Goal: Task Accomplishment & Management: Manage account settings

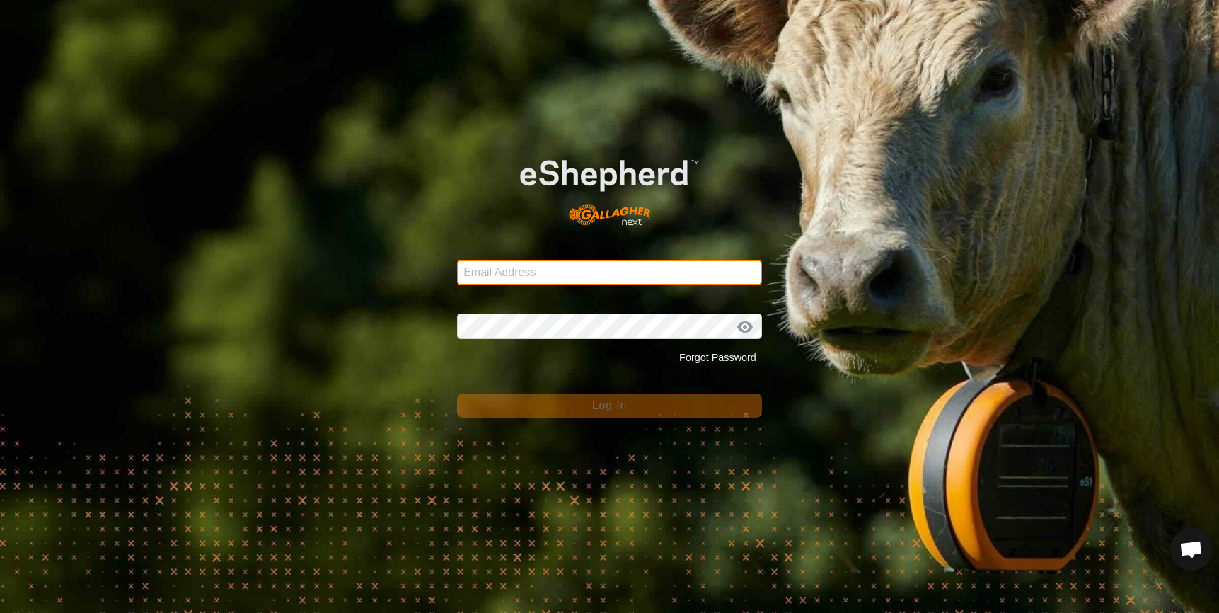
type input "[EMAIL_ADDRESS][DOMAIN_NAME]"
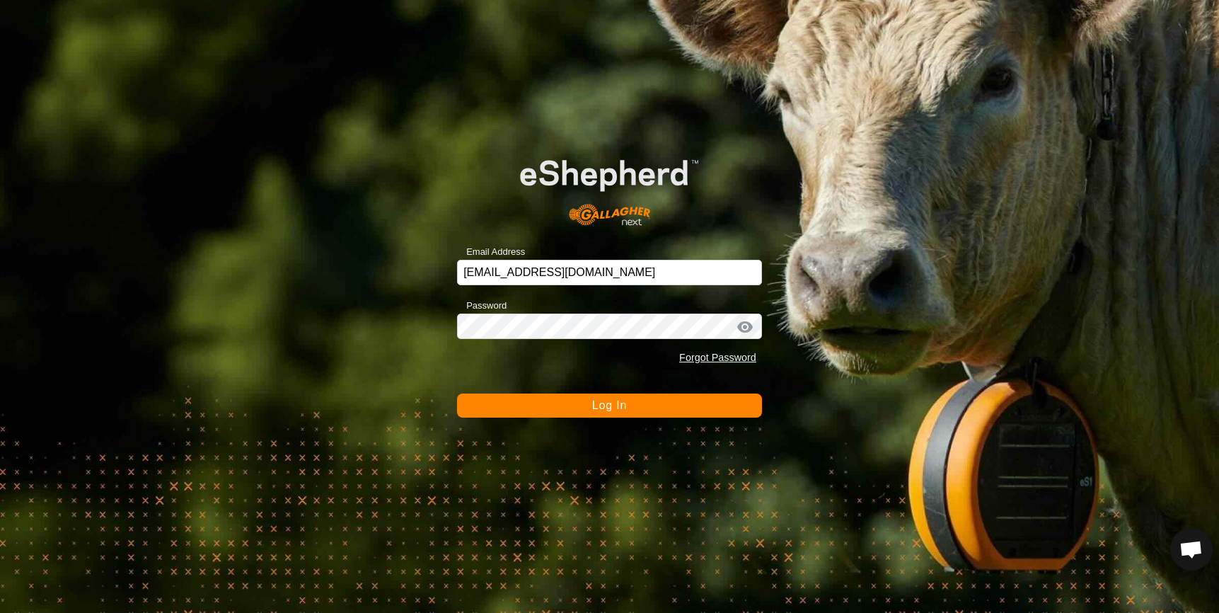
click at [668, 407] on button "Log In" at bounding box center [609, 405] width 305 height 24
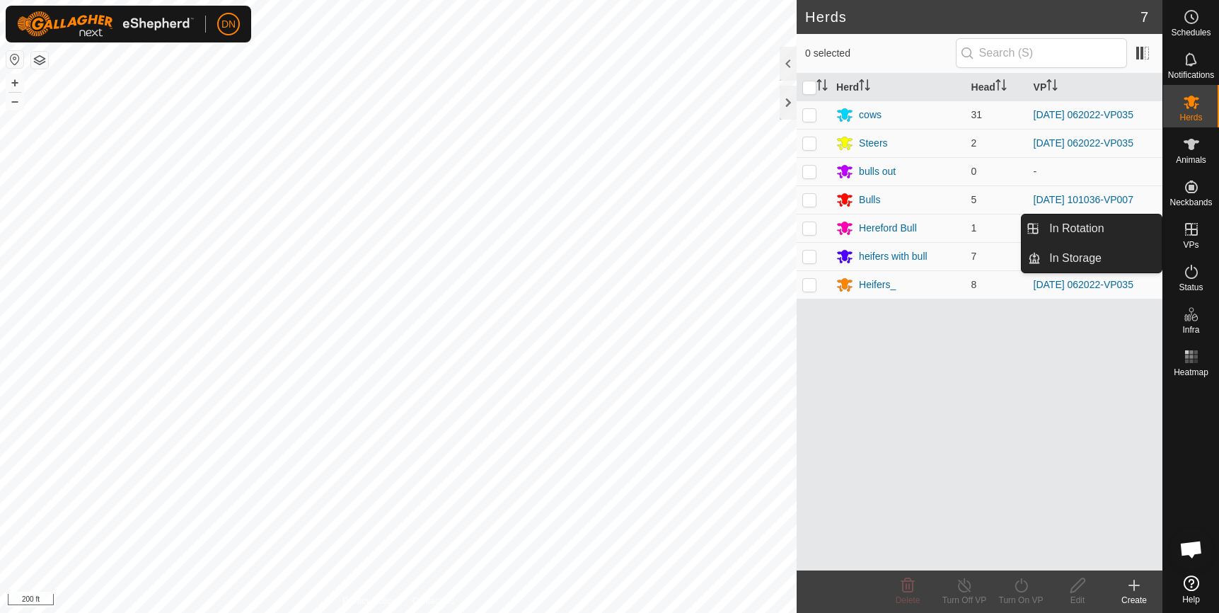
click at [1188, 230] on icon at bounding box center [1191, 229] width 13 height 13
click at [1056, 229] on link "In Rotation" at bounding box center [1101, 228] width 121 height 28
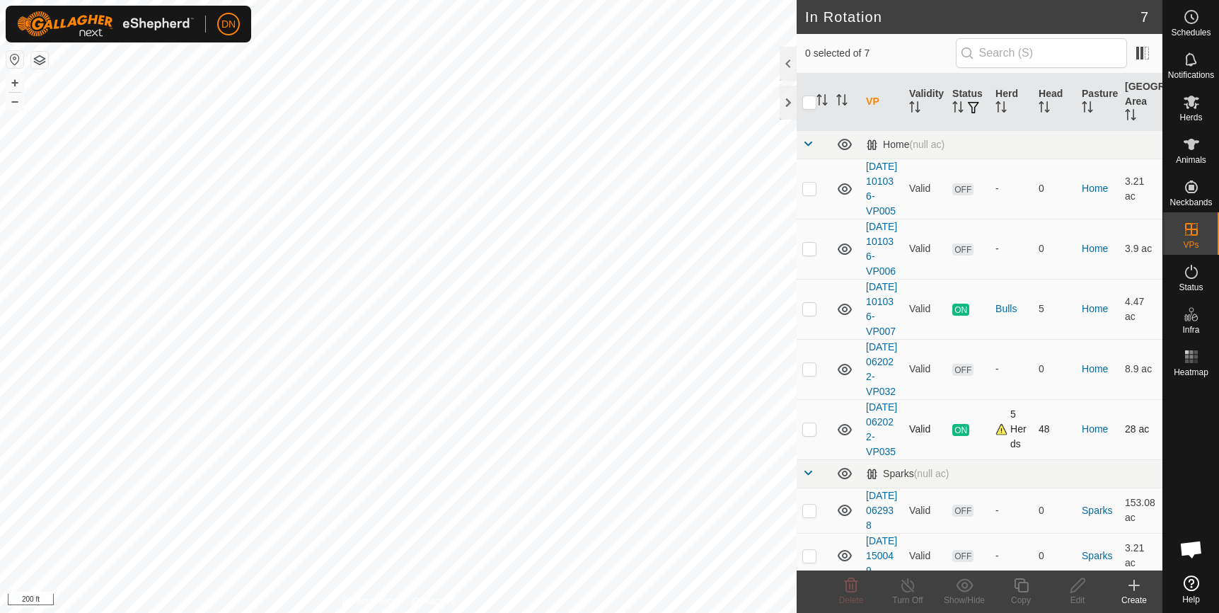
click at [805, 434] on p-checkbox at bounding box center [809, 428] width 14 height 11
checkbox input "true"
click at [1020, 580] on icon at bounding box center [1021, 585] width 18 height 17
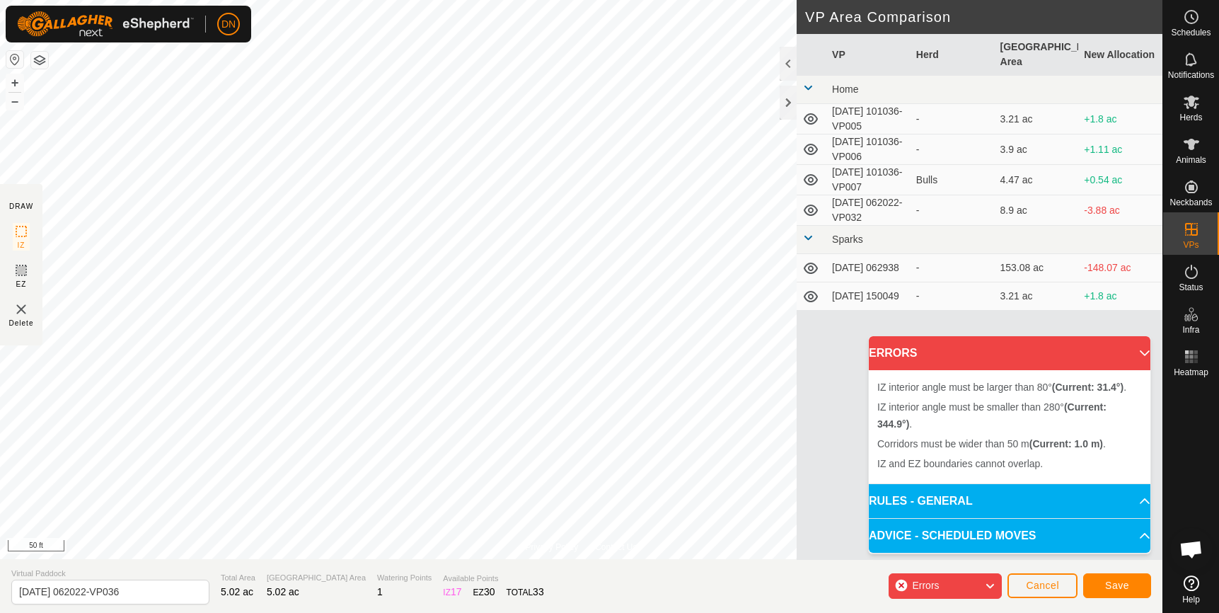
click at [801, 146] on div "Privacy Policy Contact Us R23 3438939934 cows [DATE] 062022-VP035 + – ⇧ i 50 ft…" at bounding box center [581, 306] width 1162 height 613
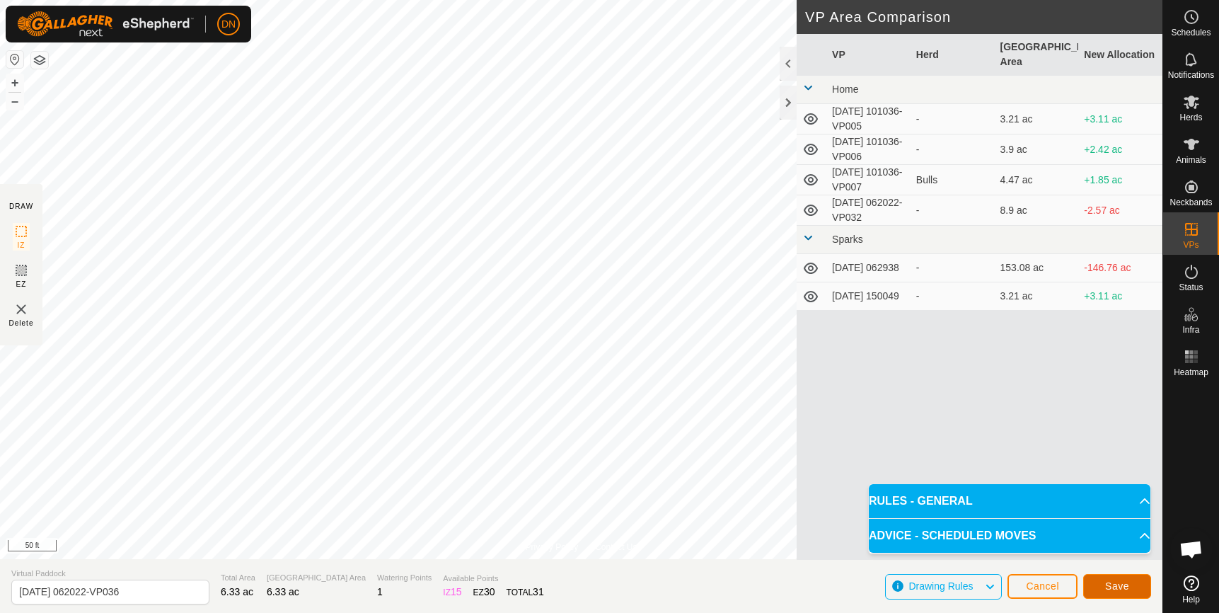
click at [1111, 582] on span "Save" at bounding box center [1117, 585] width 24 height 11
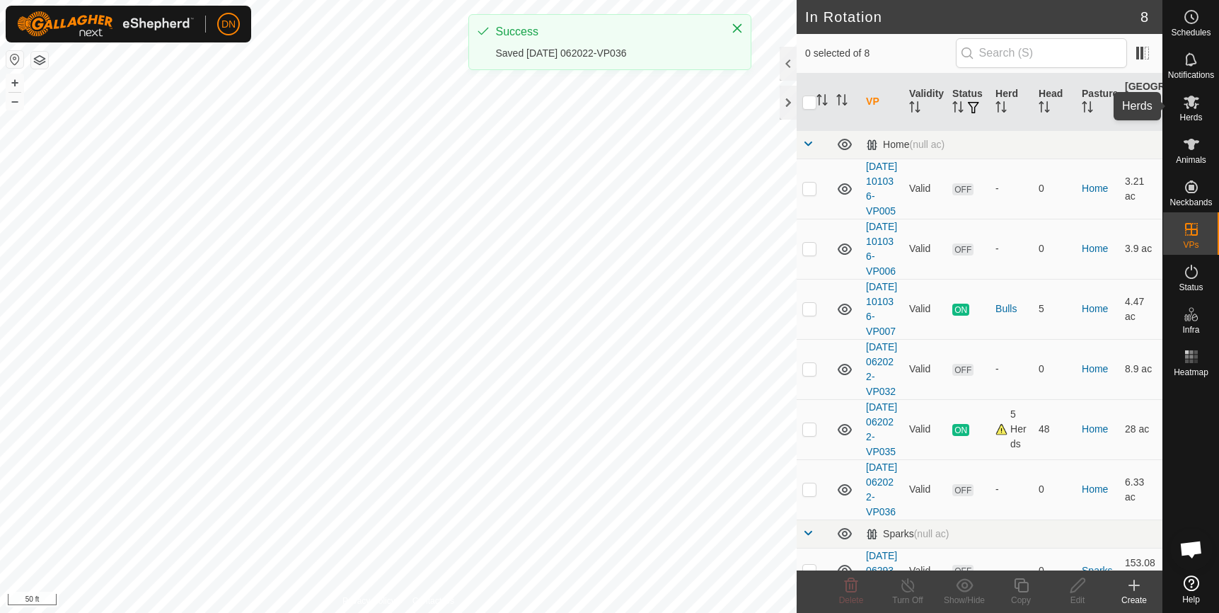
click at [1191, 109] on icon at bounding box center [1191, 101] width 17 height 17
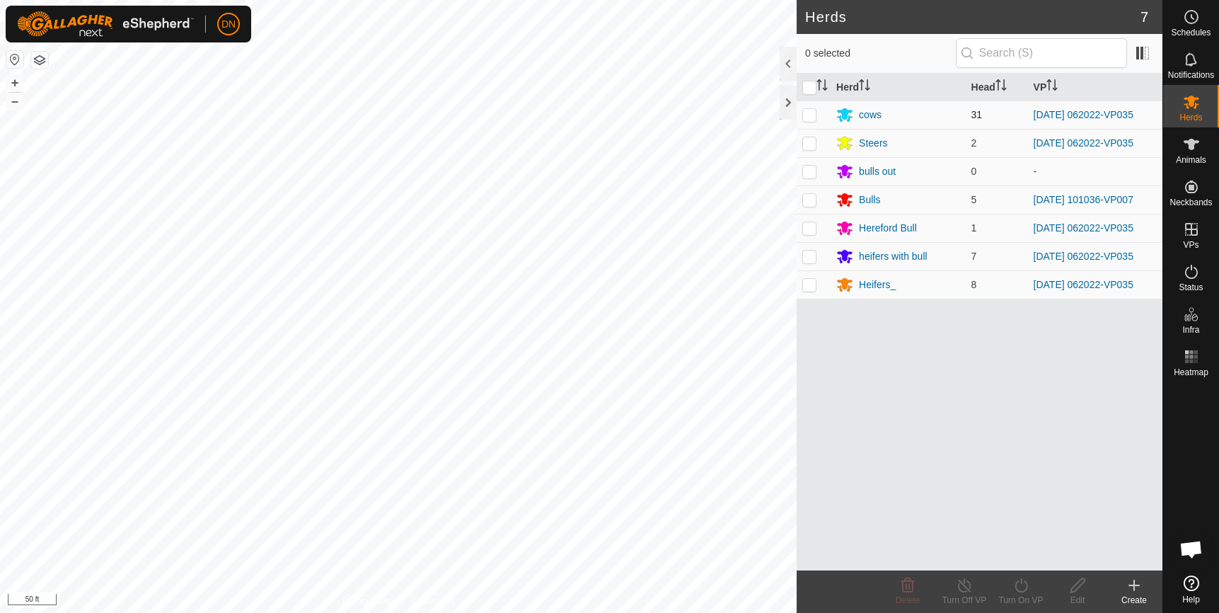
click at [809, 112] on p-checkbox at bounding box center [809, 114] width 14 height 11
checkbox input "true"
click at [809, 132] on td at bounding box center [814, 143] width 34 height 28
checkbox input "true"
click at [804, 227] on p-checkbox at bounding box center [809, 227] width 14 height 11
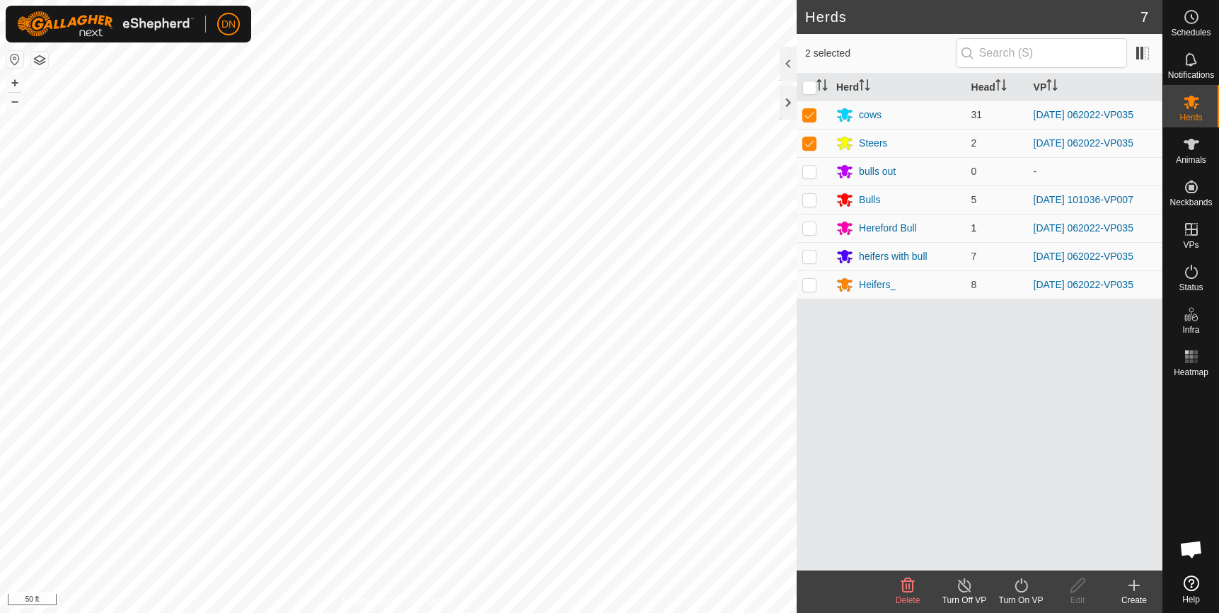
checkbox input "true"
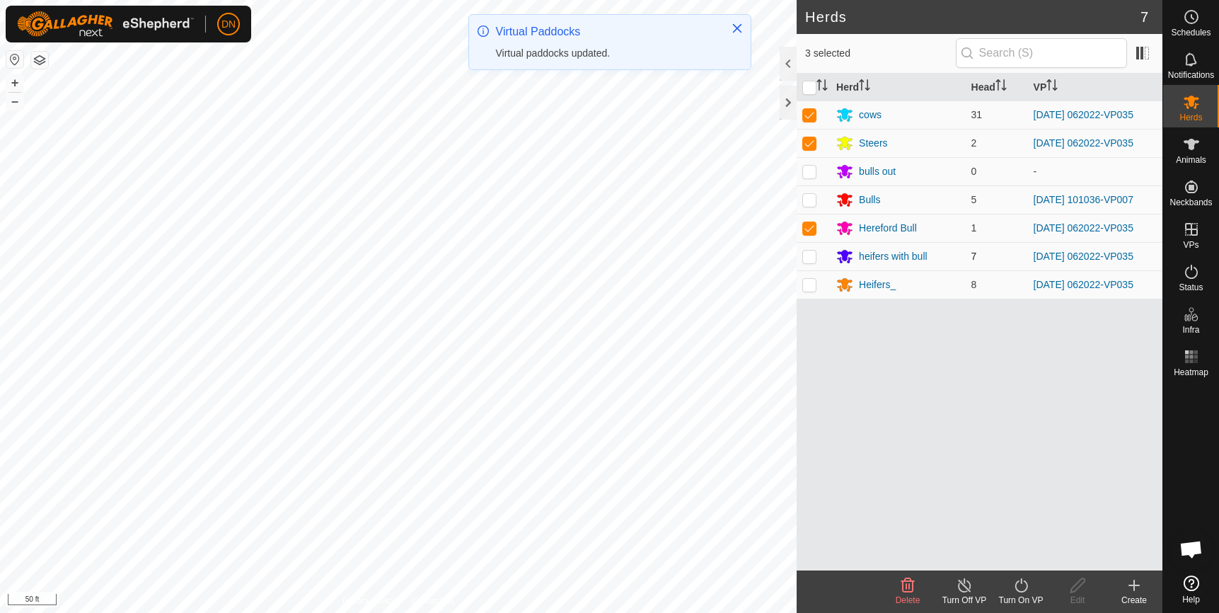
click at [808, 251] on p-checkbox at bounding box center [809, 255] width 14 height 11
checkbox input "true"
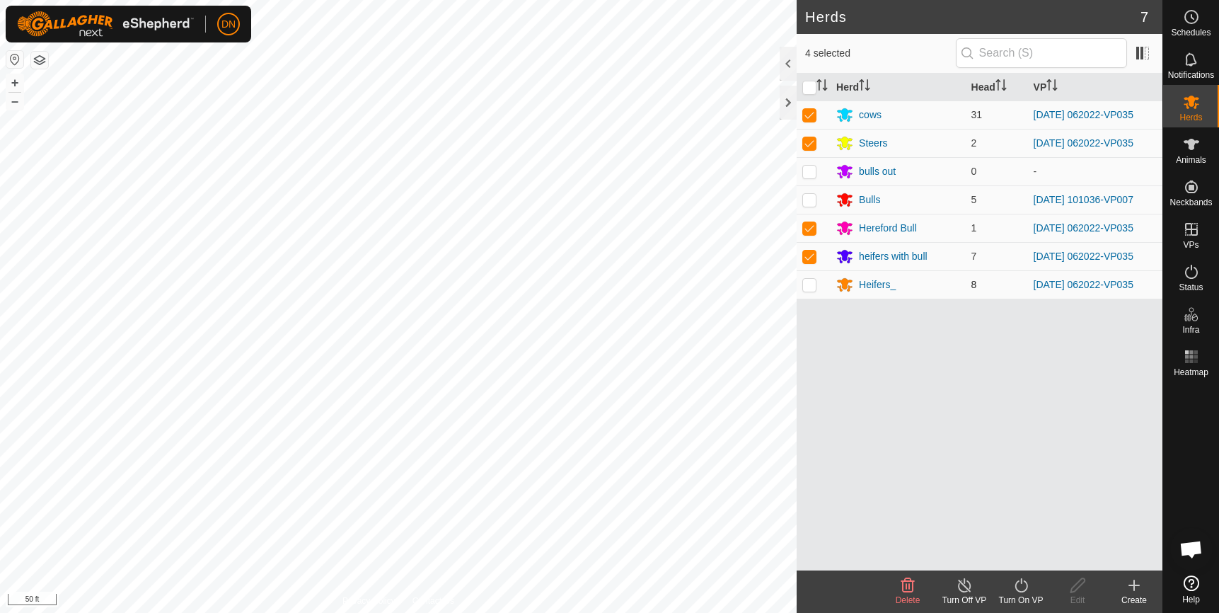
click at [806, 284] on p-checkbox at bounding box center [809, 284] width 14 height 11
checkbox input "true"
click at [1016, 586] on icon at bounding box center [1020, 585] width 13 height 14
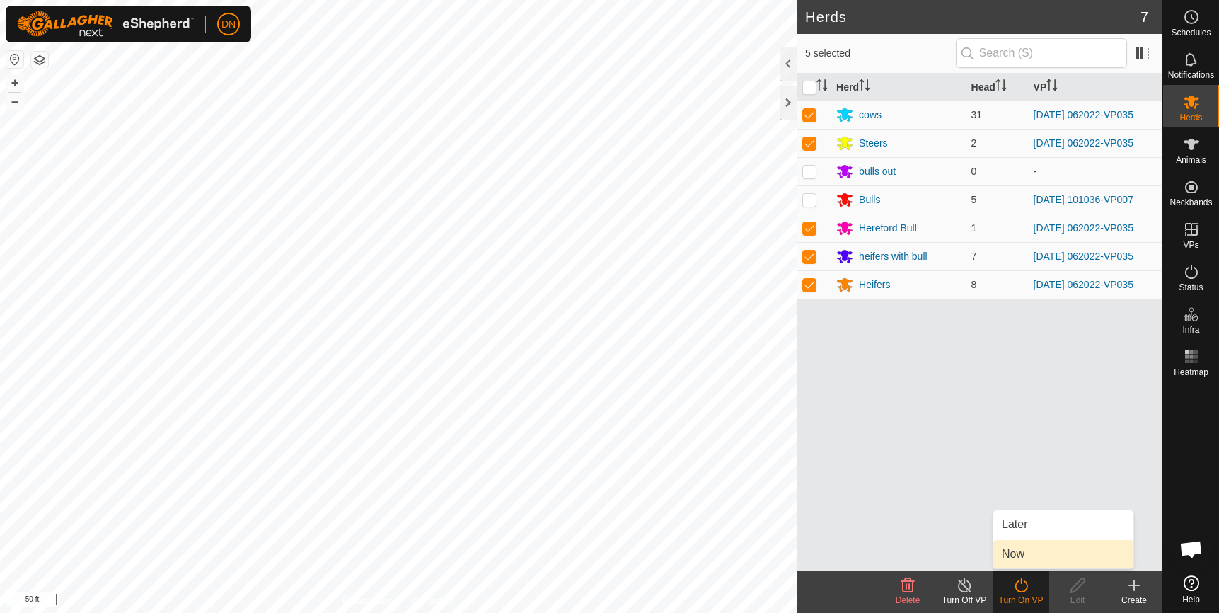
click at [1014, 548] on link "Now" at bounding box center [1063, 554] width 140 height 28
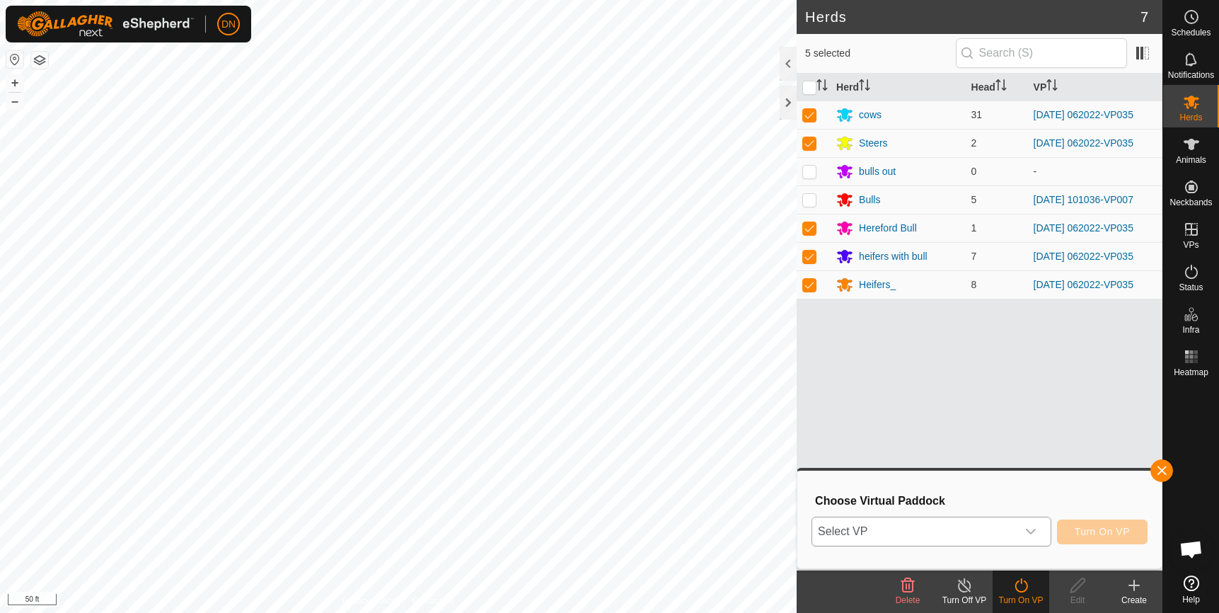
click at [1032, 527] on icon "dropdown trigger" at bounding box center [1030, 531] width 11 height 11
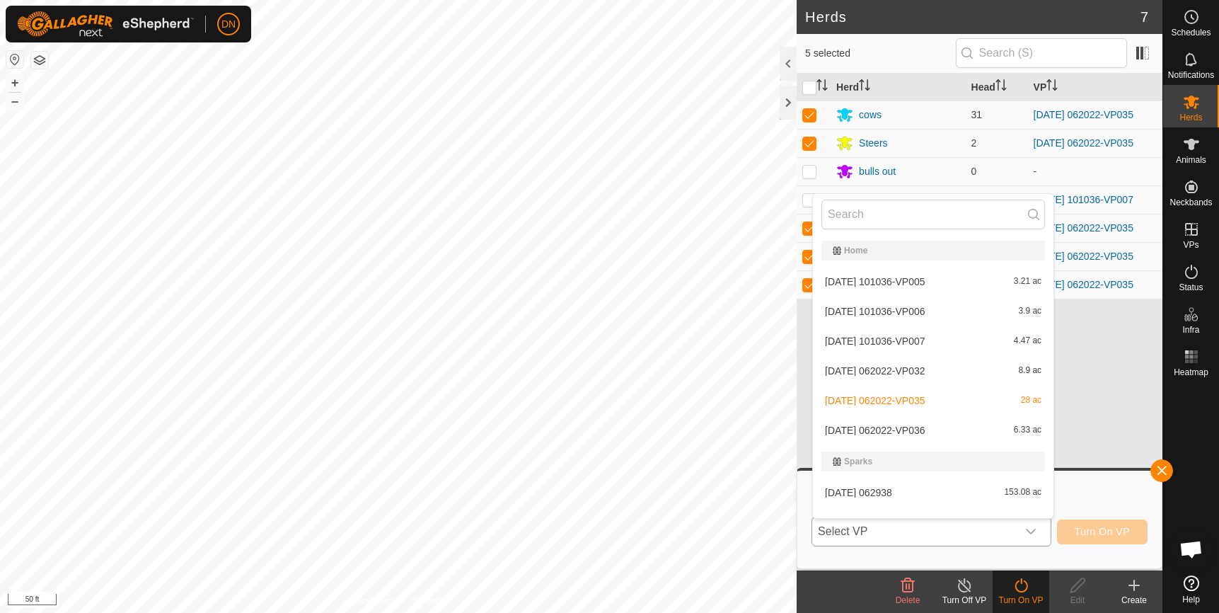
scroll to position [18, 0]
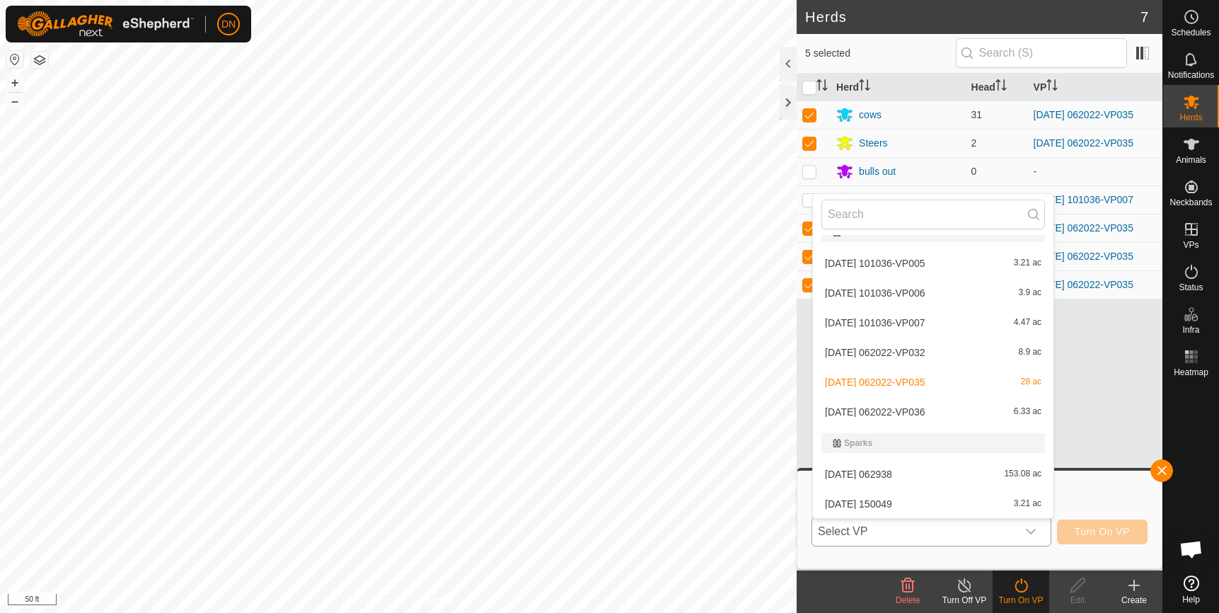
click at [970, 406] on li "[DATE] 062022-VP036 6.33 ac" at bounding box center [933, 412] width 241 height 28
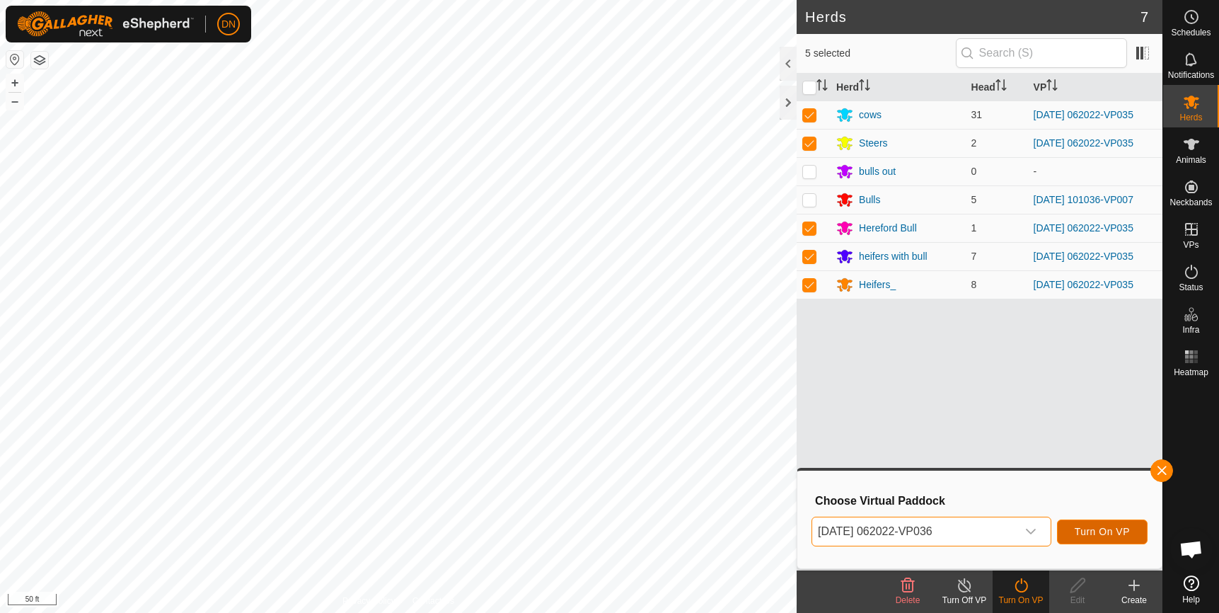
click at [1089, 532] on span "Turn On VP" at bounding box center [1102, 531] width 55 height 11
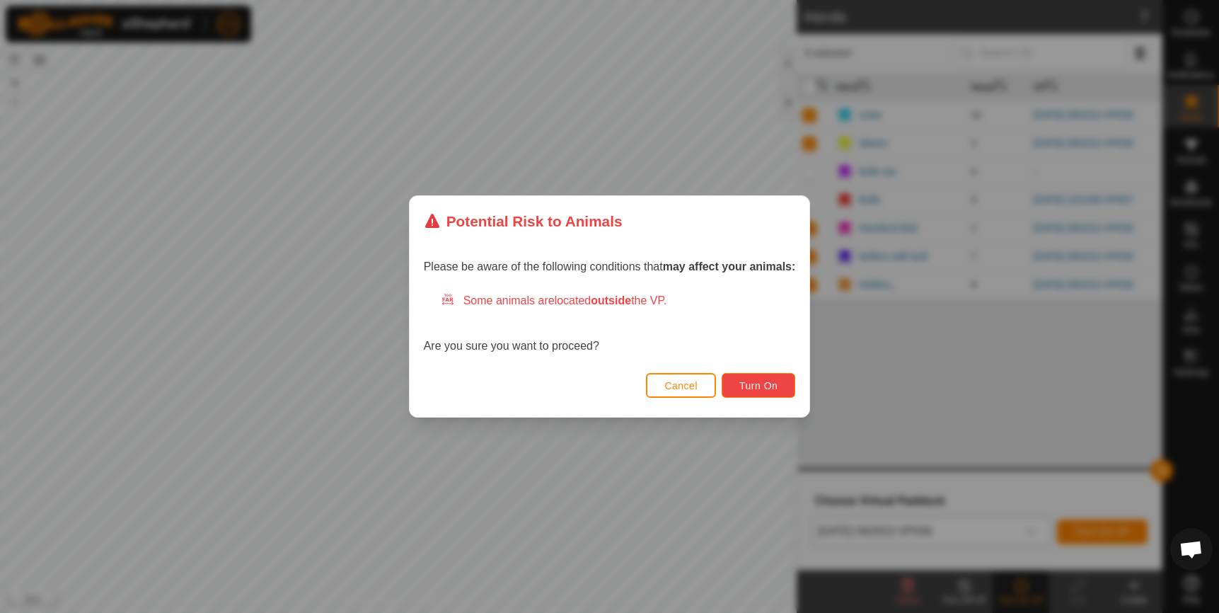
click at [777, 378] on button "Turn On" at bounding box center [759, 385] width 74 height 25
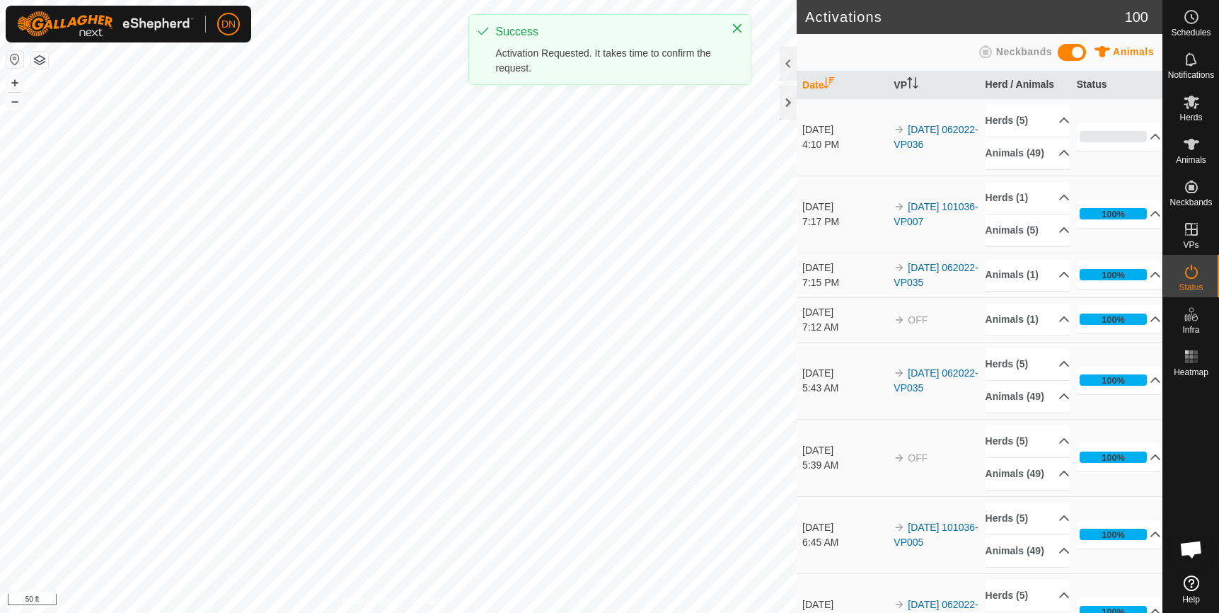
click at [965, 110] on div "Activations 100 Animals Neckbands Date VP Herd / Animals Status [DATE] 4:10 PM …" at bounding box center [581, 306] width 1162 height 613
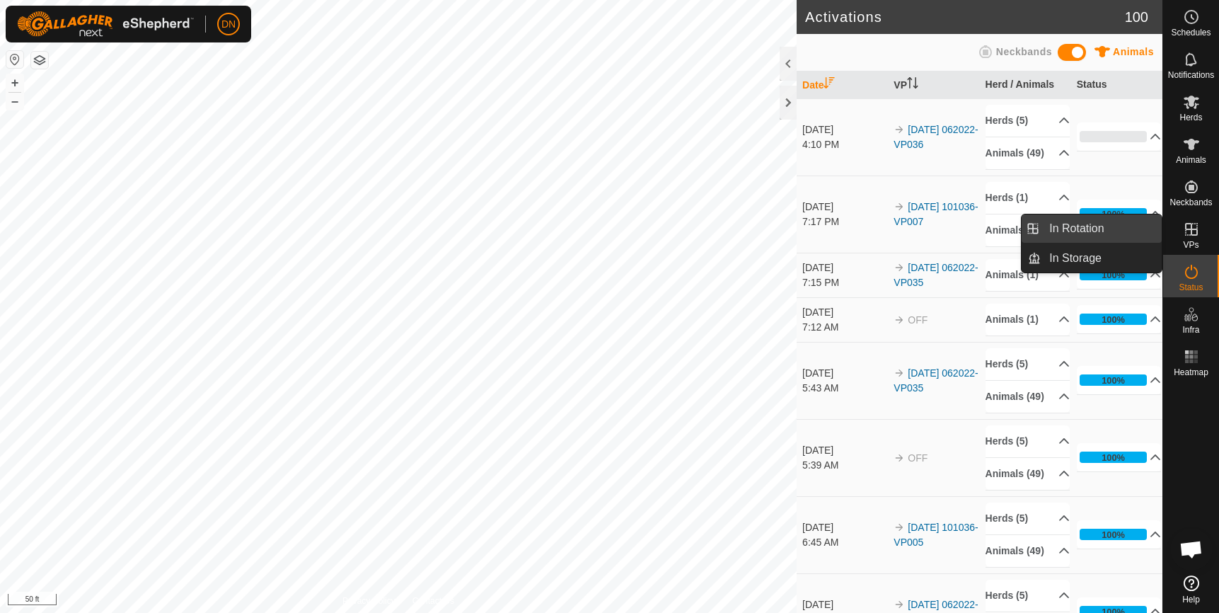
click at [1089, 225] on link "In Rotation" at bounding box center [1101, 228] width 121 height 28
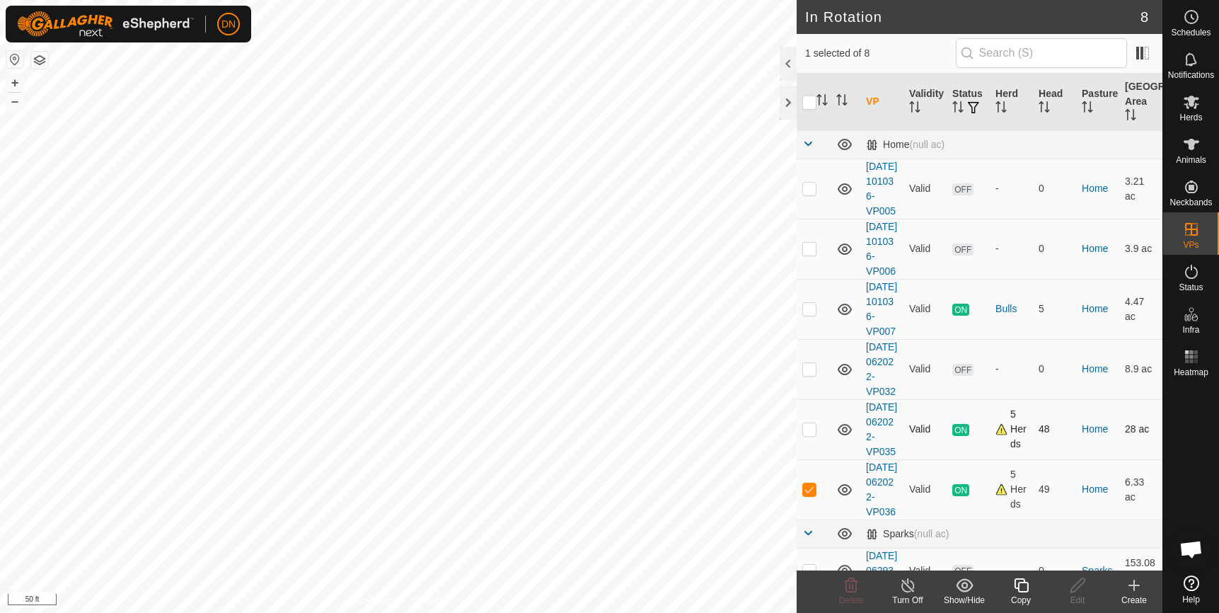
click at [805, 434] on p-checkbox at bounding box center [809, 428] width 14 height 11
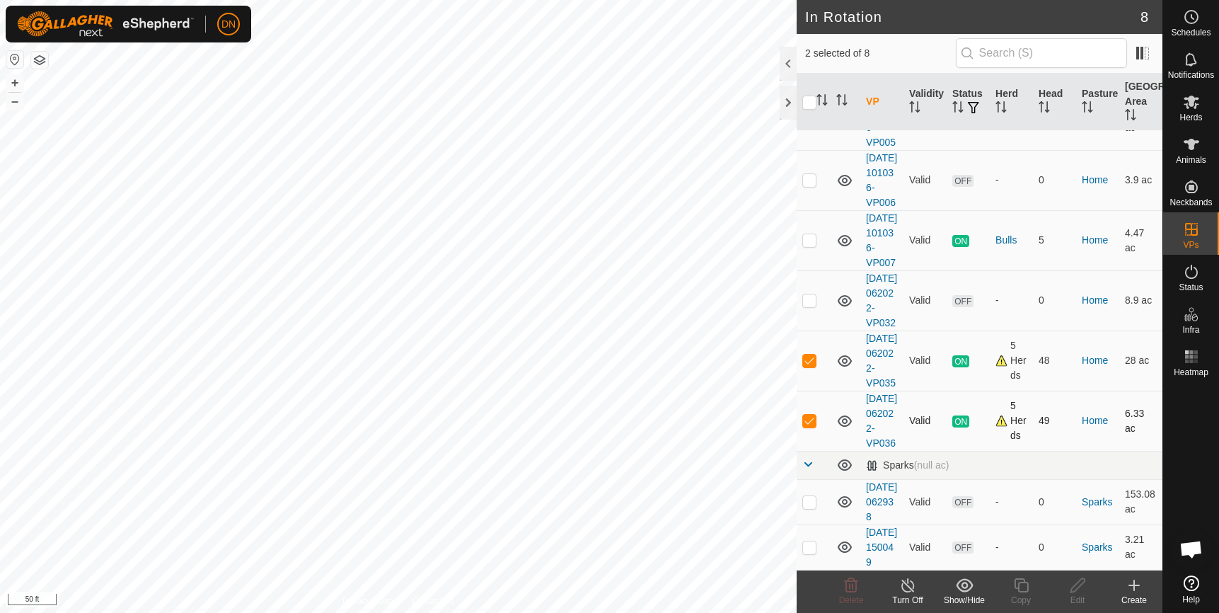
scroll to position [141, 0]
click at [810, 354] on p-checkbox at bounding box center [809, 359] width 14 height 11
checkbox input "false"
click at [1022, 588] on icon at bounding box center [1021, 585] width 18 height 17
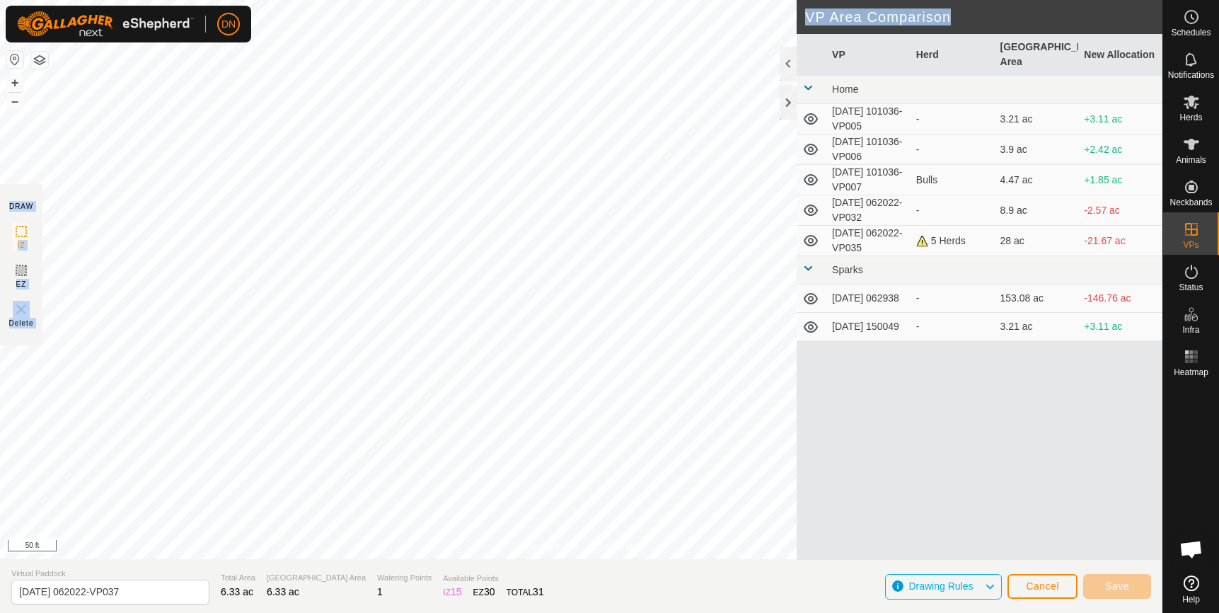
click at [713, 411] on div "Privacy Policy Contact Us [DATE] 062022-VP036 Type: Inclusion Zone 49 Animals +…" at bounding box center [581, 306] width 1162 height 613
click at [1111, 583] on span "Save" at bounding box center [1117, 585] width 24 height 11
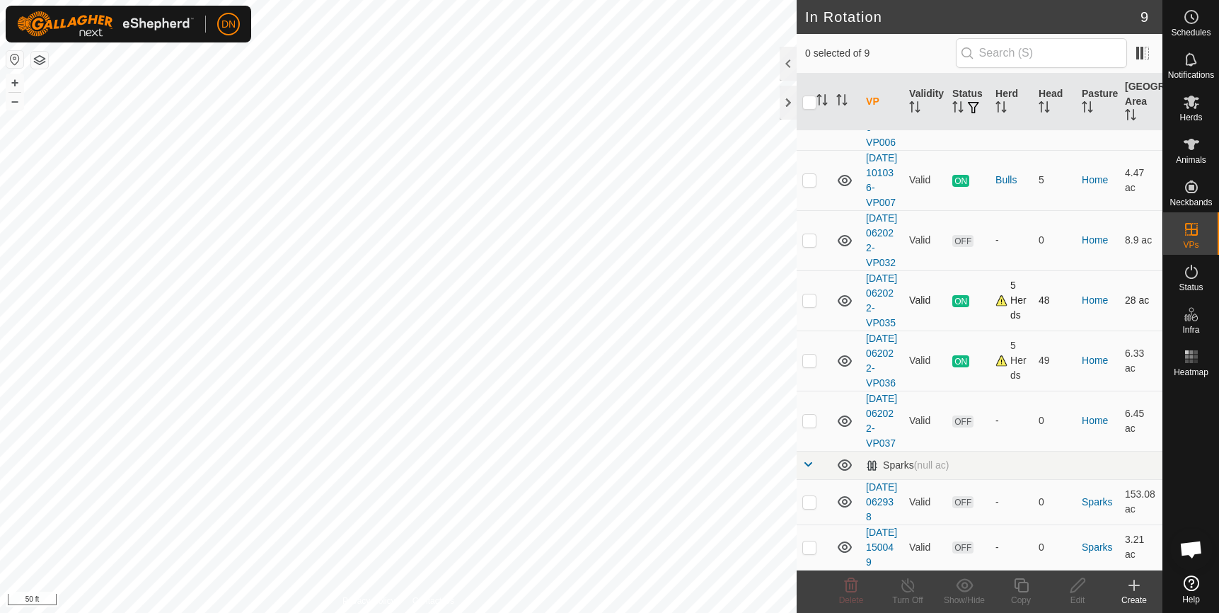
scroll to position [141, 0]
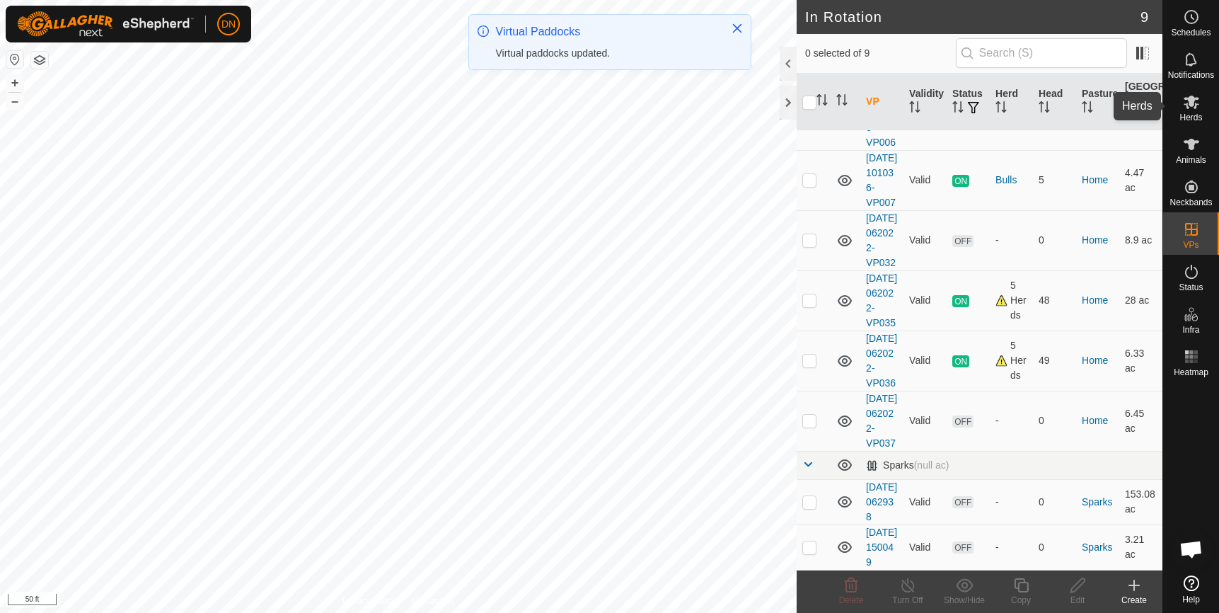
click at [1196, 102] on icon at bounding box center [1191, 101] width 17 height 17
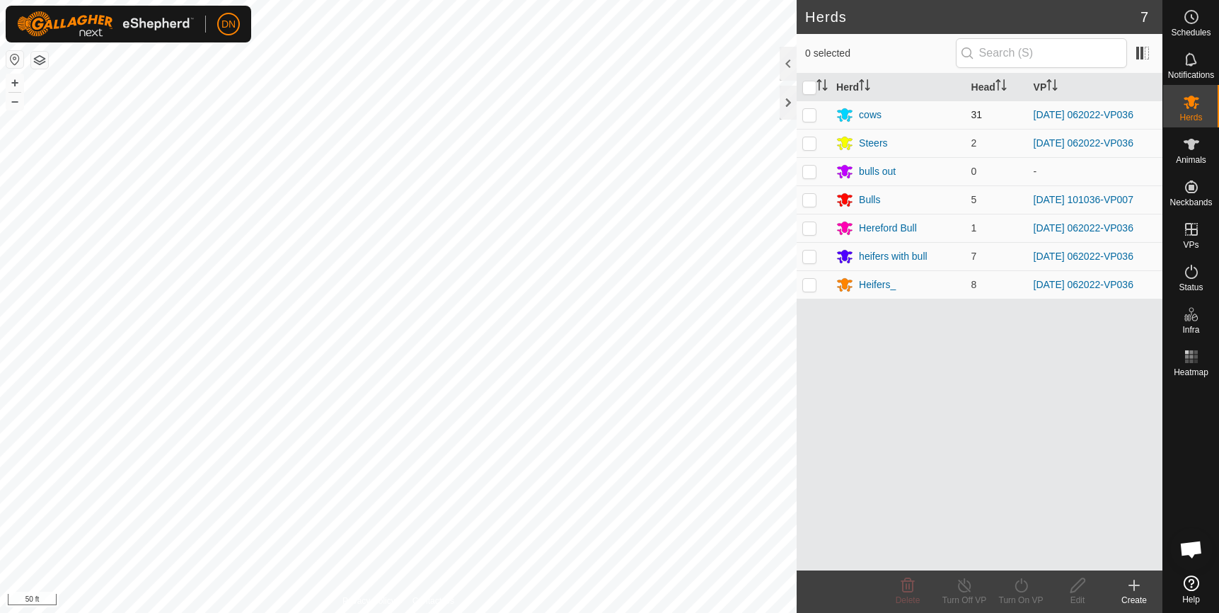
click at [811, 110] on p-checkbox at bounding box center [809, 114] width 14 height 11
checkbox input "true"
click at [804, 140] on p-checkbox at bounding box center [809, 142] width 14 height 11
checkbox input "true"
click at [808, 225] on p-checkbox at bounding box center [809, 227] width 14 height 11
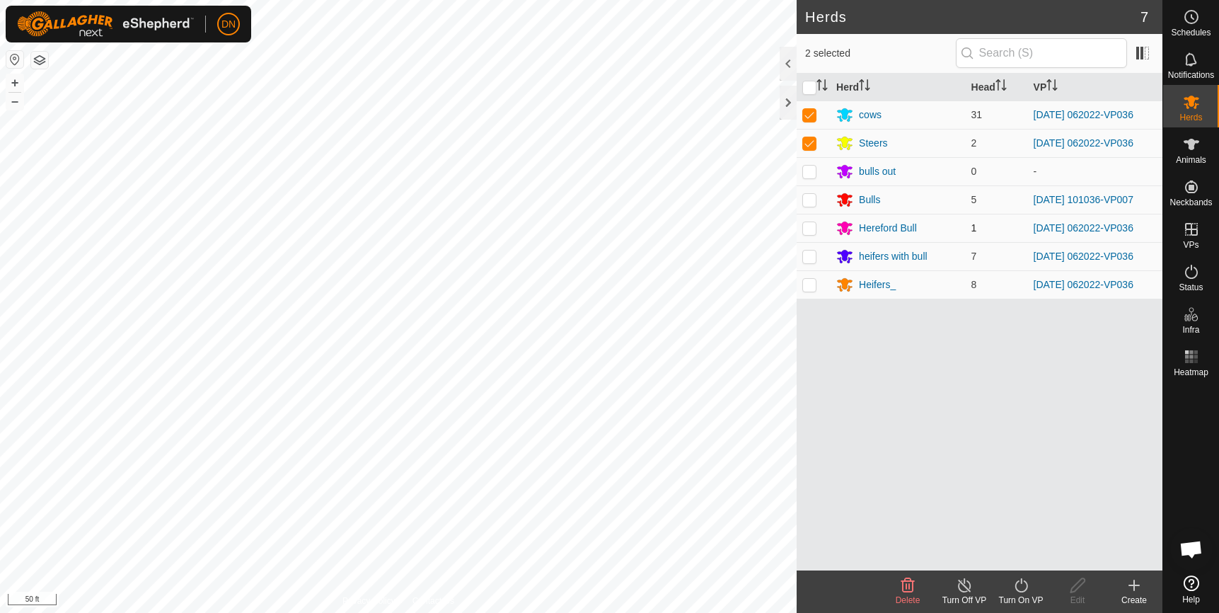
checkbox input "true"
drag, startPoint x: 807, startPoint y: 253, endPoint x: 811, endPoint y: 296, distance: 43.4
click at [809, 263] on td at bounding box center [814, 256] width 34 height 28
checkbox input "true"
click at [809, 286] on p-checkbox at bounding box center [809, 284] width 14 height 11
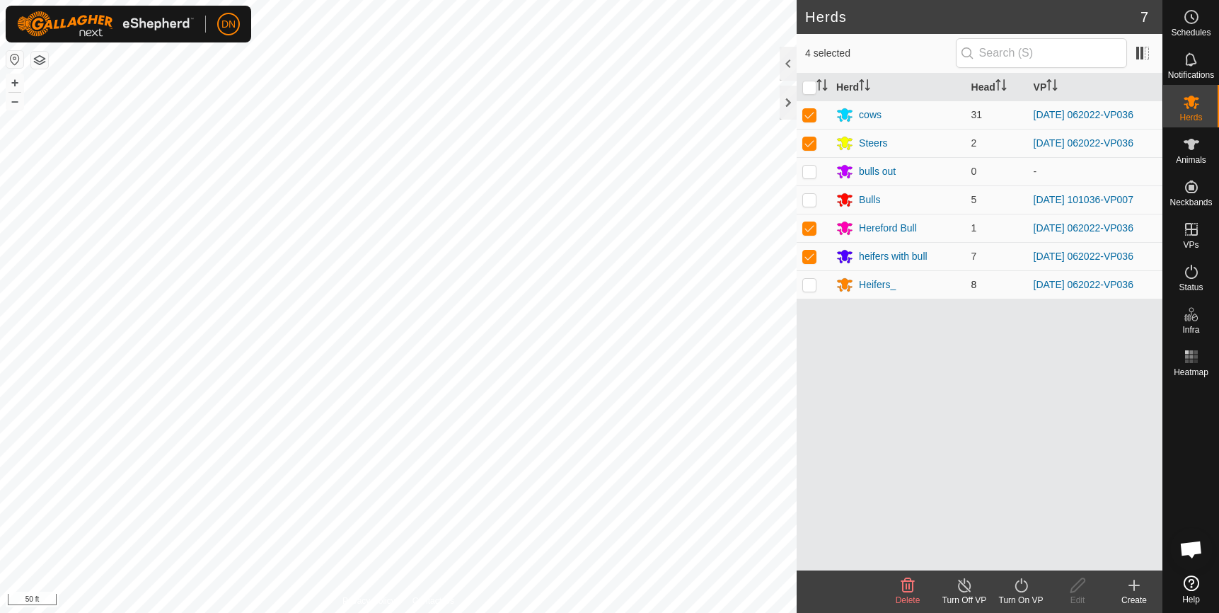
checkbox input "true"
click at [1014, 581] on icon at bounding box center [1021, 585] width 18 height 17
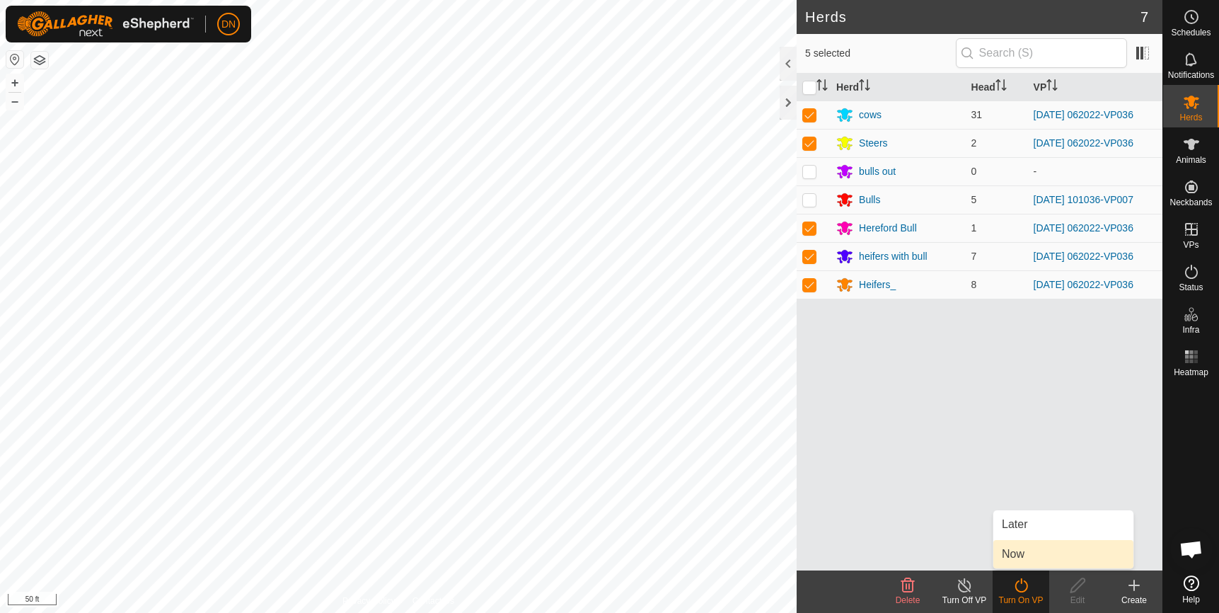
click at [1018, 549] on link "Now" at bounding box center [1063, 554] width 140 height 28
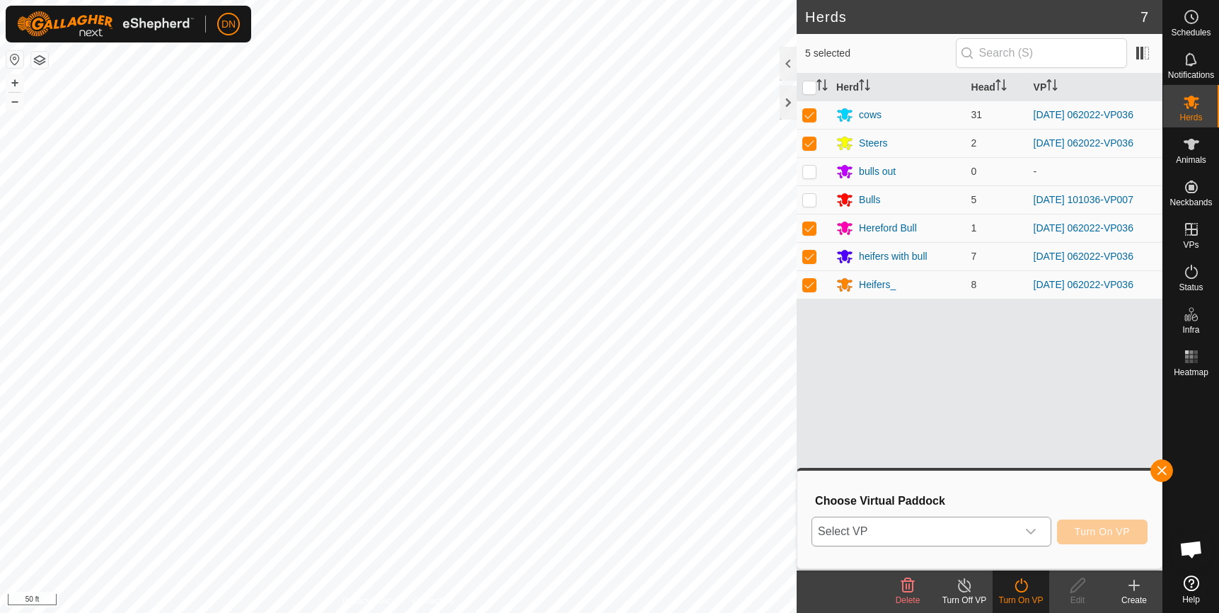
click at [1029, 528] on icon "dropdown trigger" at bounding box center [1030, 531] width 11 height 11
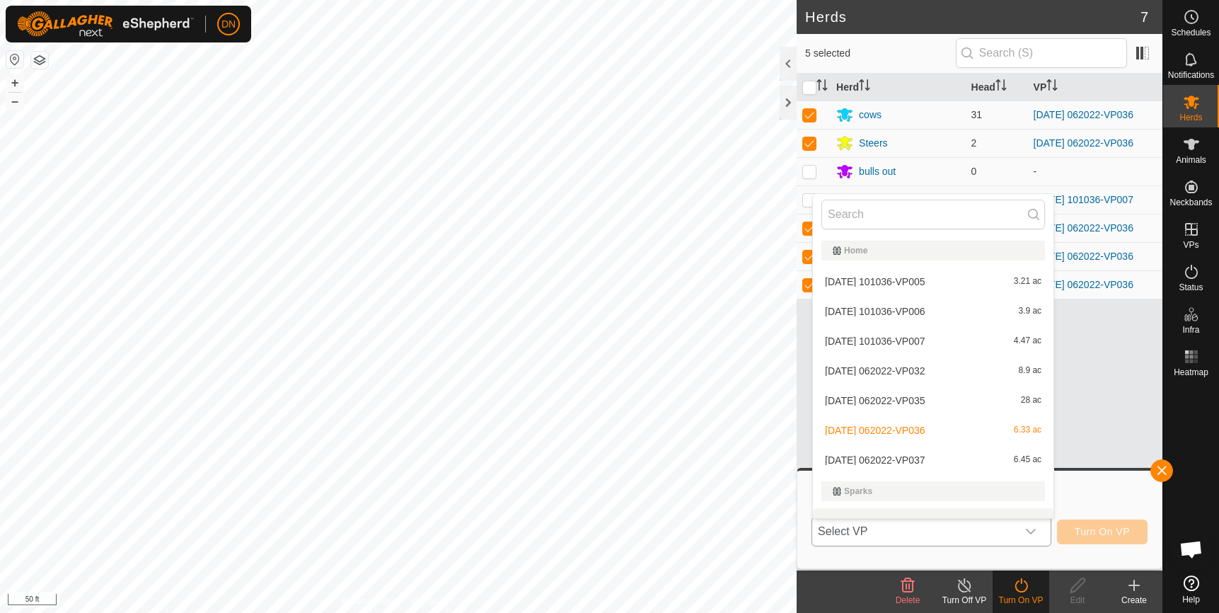
scroll to position [18, 0]
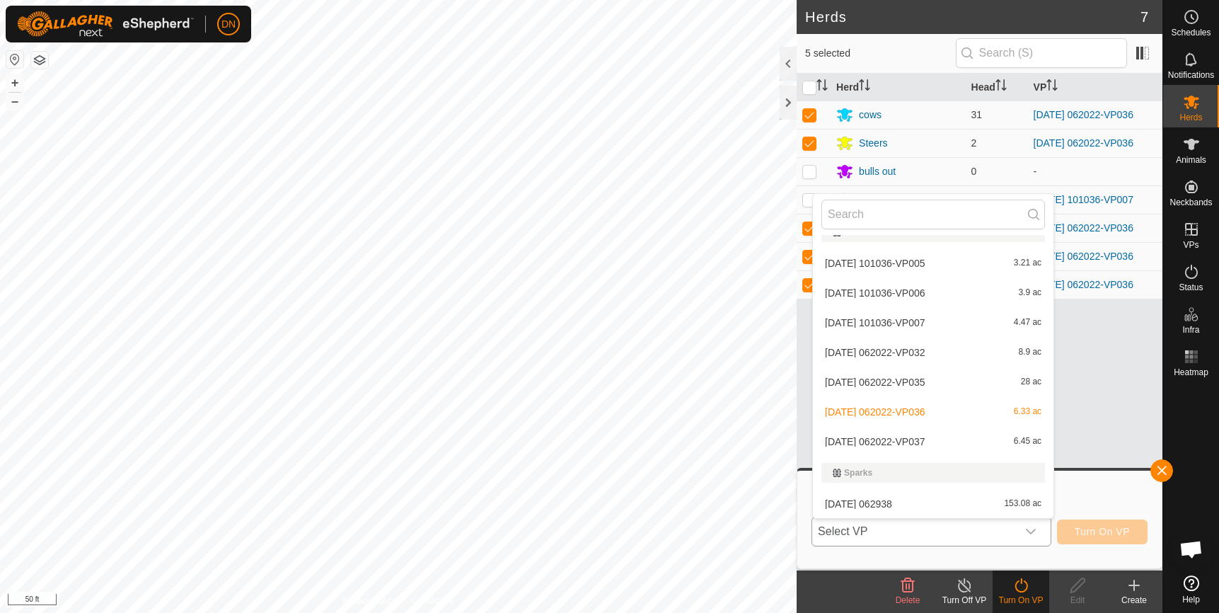
click at [949, 444] on li "[DATE] 062022-VP037 6.45 ac" at bounding box center [933, 441] width 241 height 28
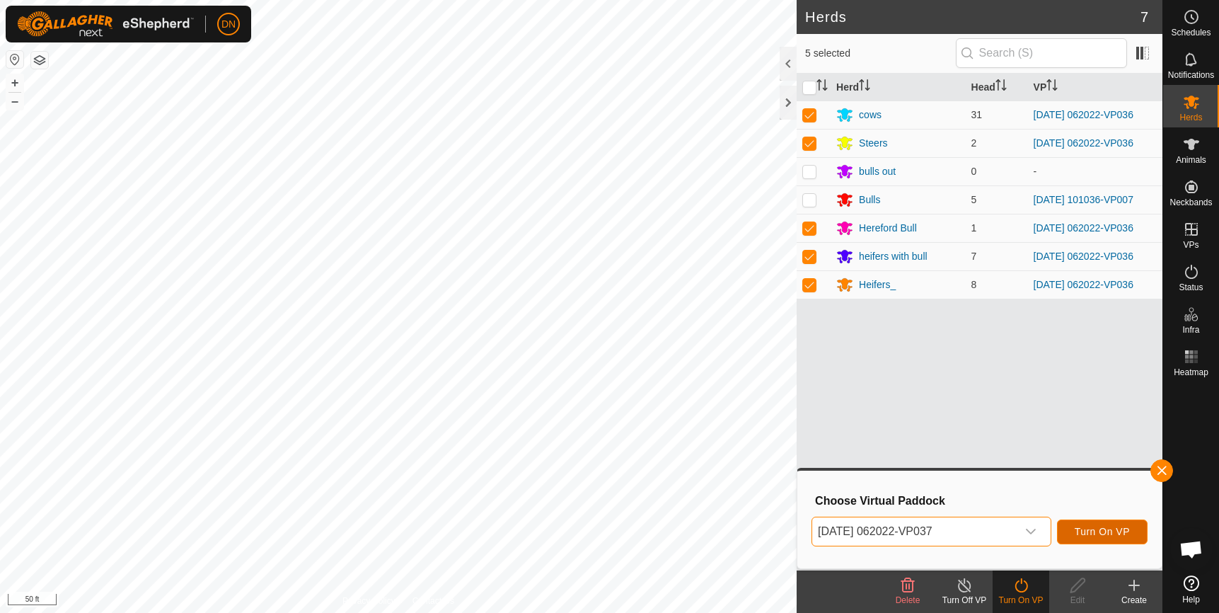
click at [1122, 523] on button "Turn On VP" at bounding box center [1102, 531] width 91 height 25
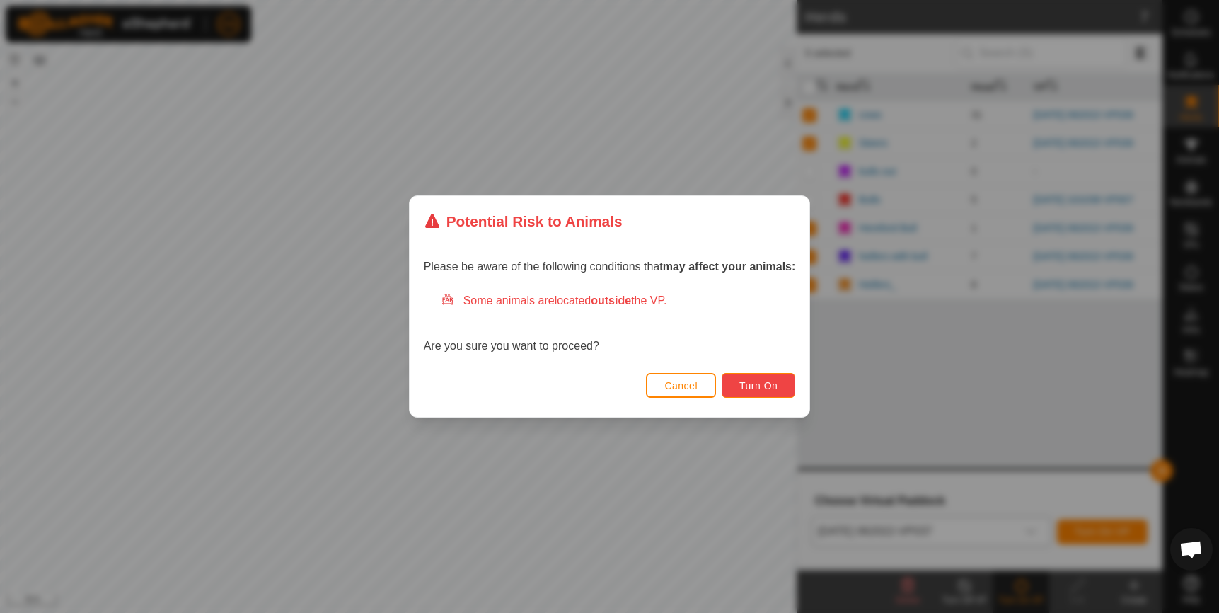
click at [766, 386] on span "Turn On" at bounding box center [758, 385] width 38 height 11
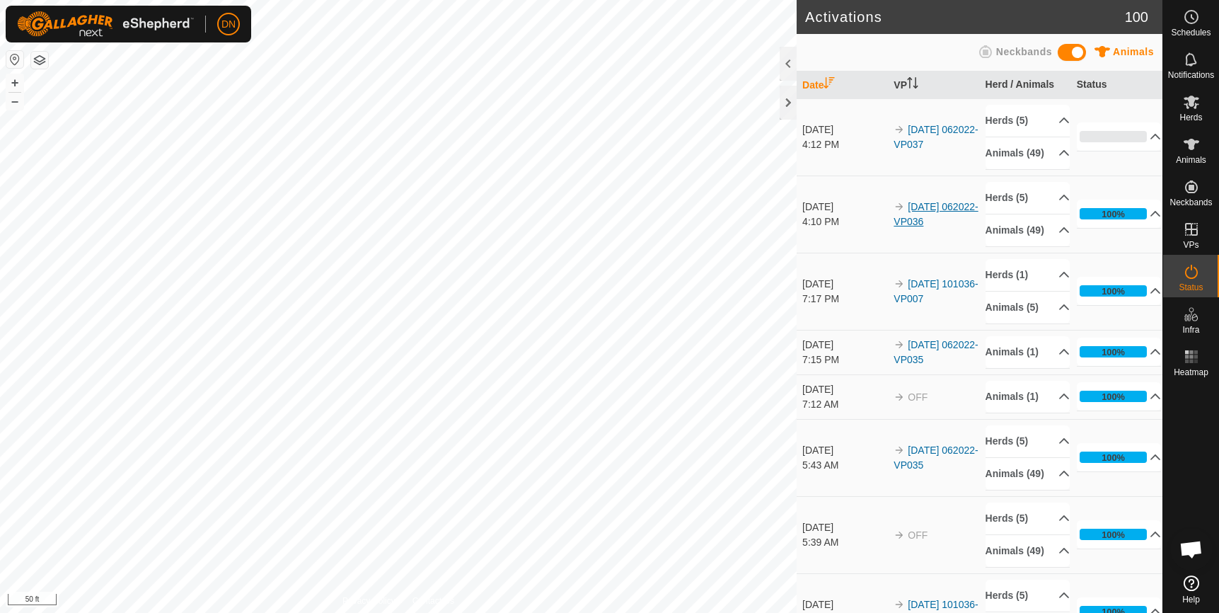
click at [925, 227] on link "[DATE] 062022-VP036" at bounding box center [936, 214] width 84 height 26
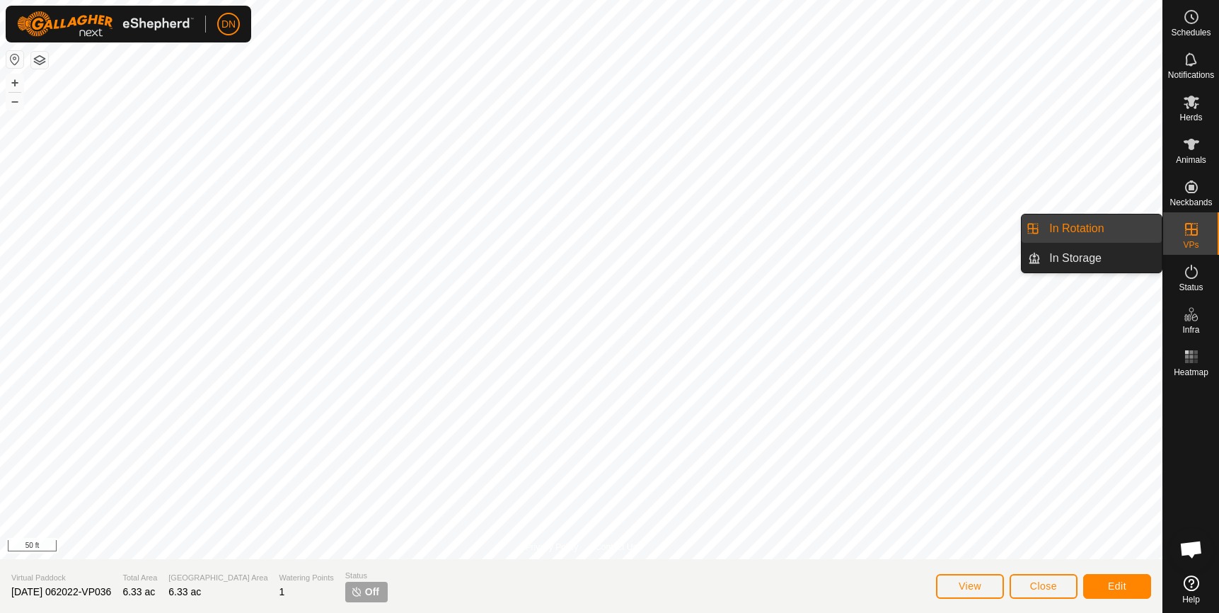
click at [1140, 230] on link "In Rotation" at bounding box center [1101, 228] width 121 height 28
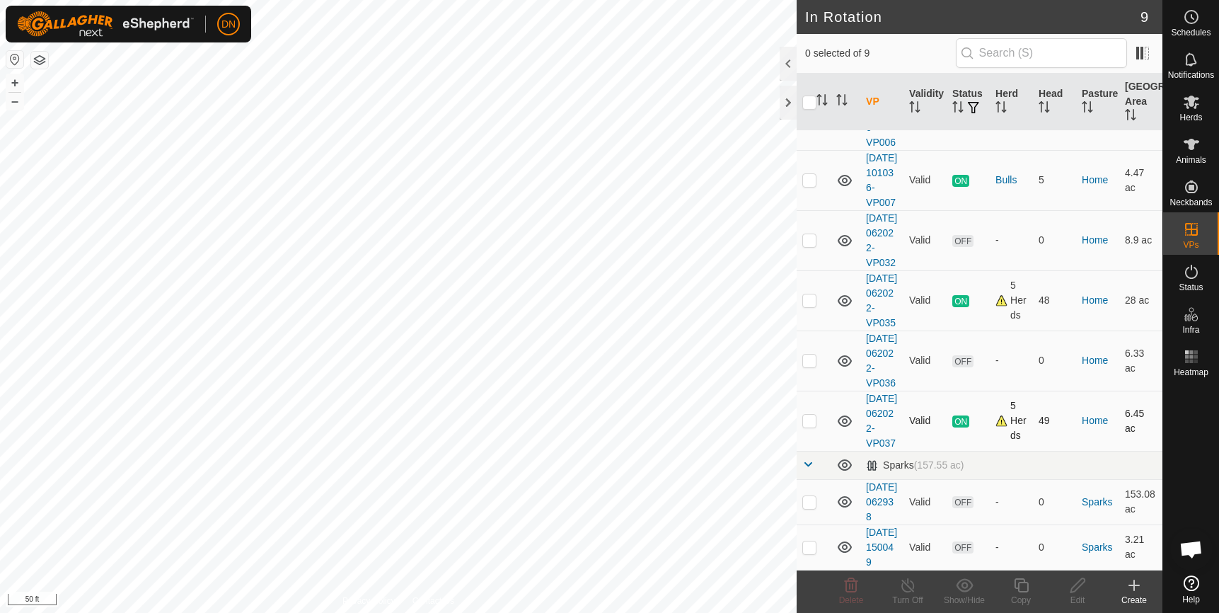
scroll to position [212, 0]
click at [1193, 268] on icon at bounding box center [1191, 271] width 17 height 17
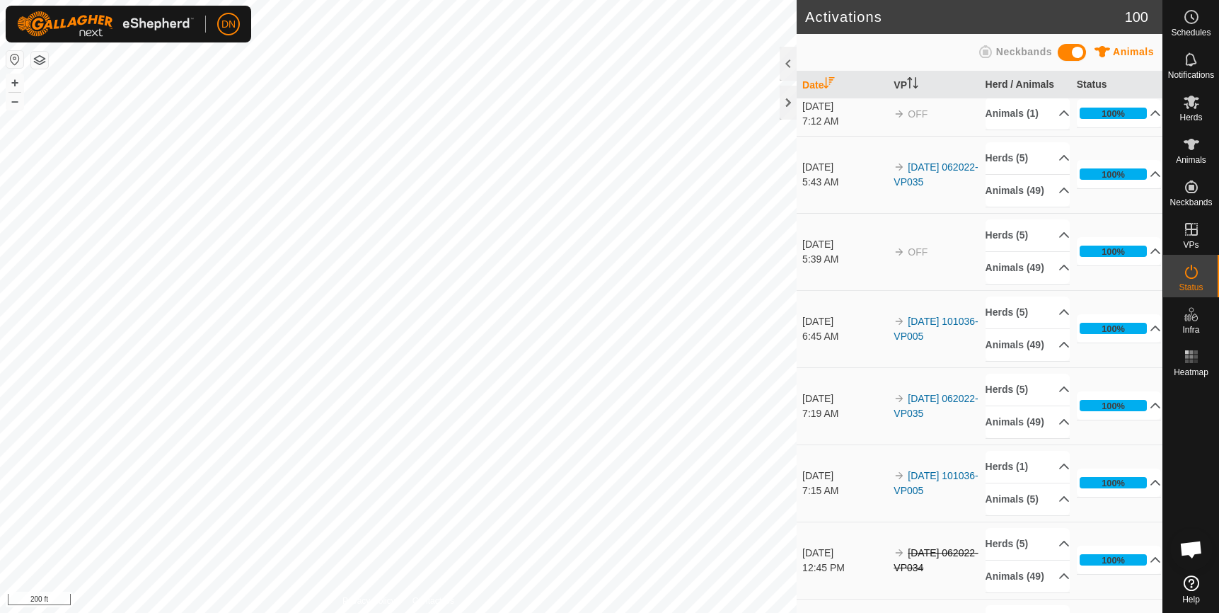
scroll to position [354, 0]
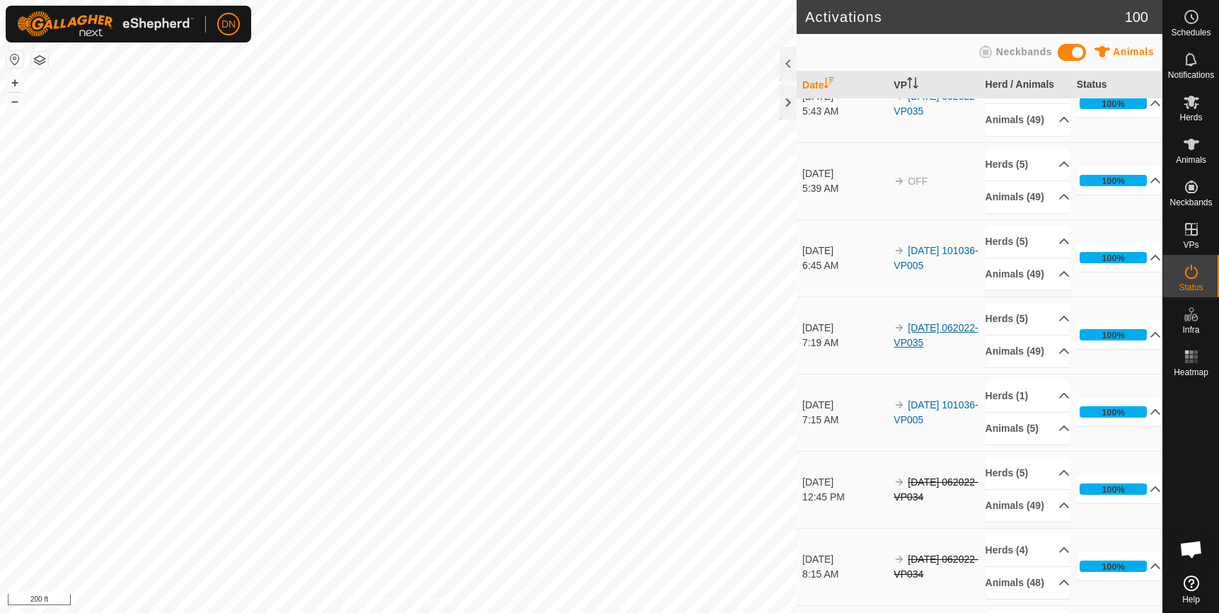
click at [924, 348] on link "[DATE] 062022-VP035" at bounding box center [936, 335] width 84 height 26
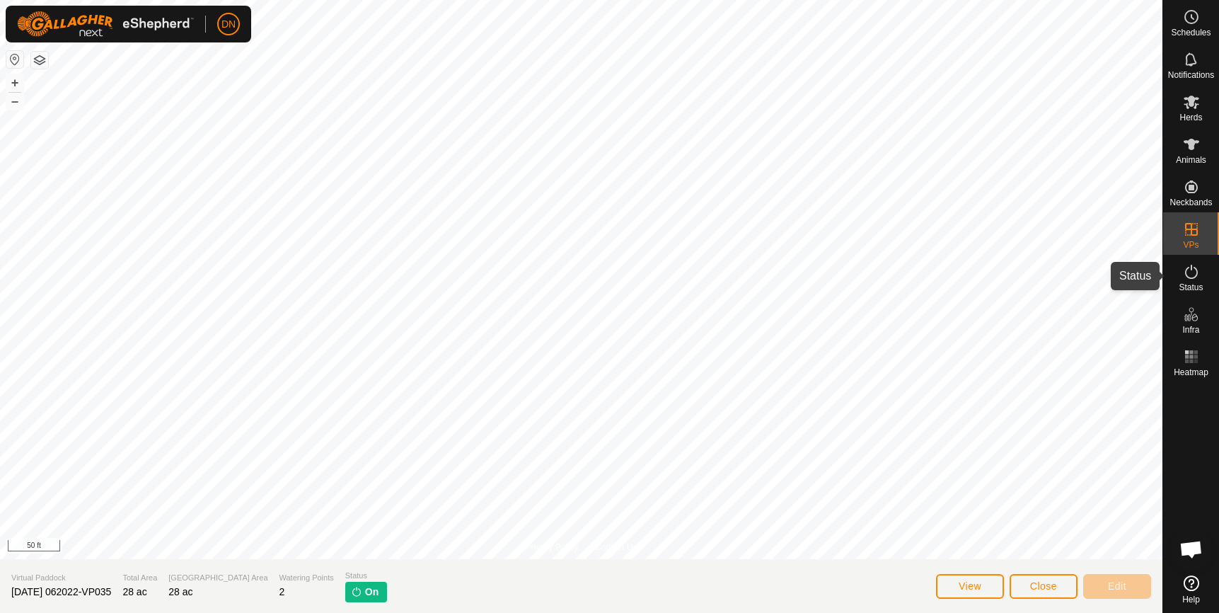
click at [1193, 262] on es-activation-svg-icon at bounding box center [1191, 271] width 25 height 23
click at [1189, 274] on icon at bounding box center [1191, 271] width 17 height 17
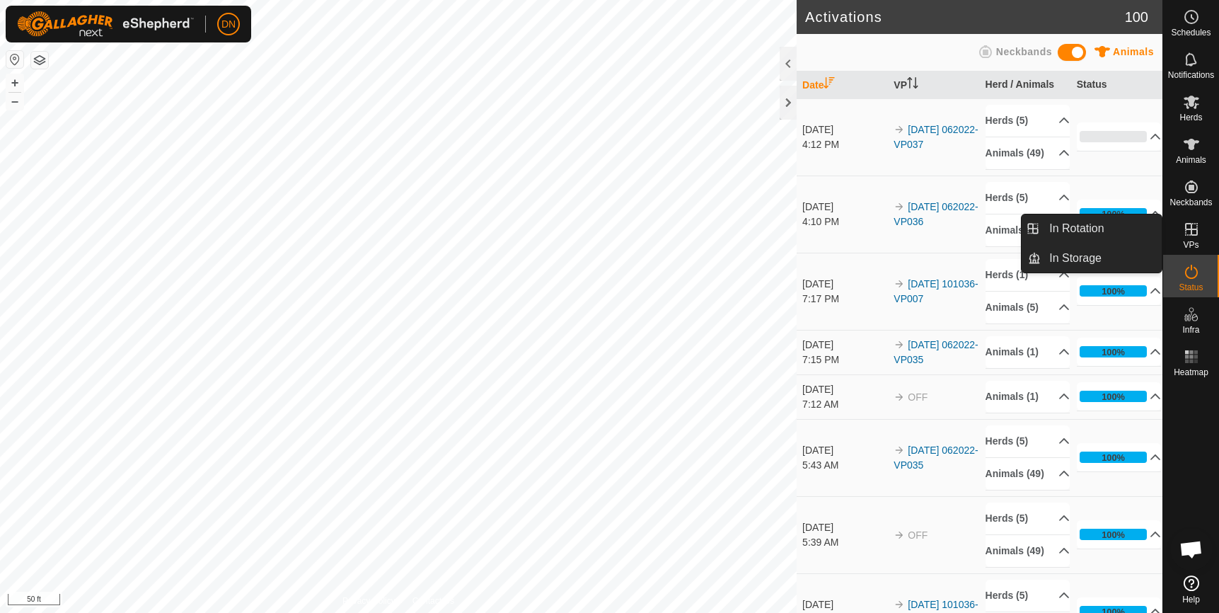
click at [1085, 225] on link "In Rotation" at bounding box center [1101, 228] width 121 height 28
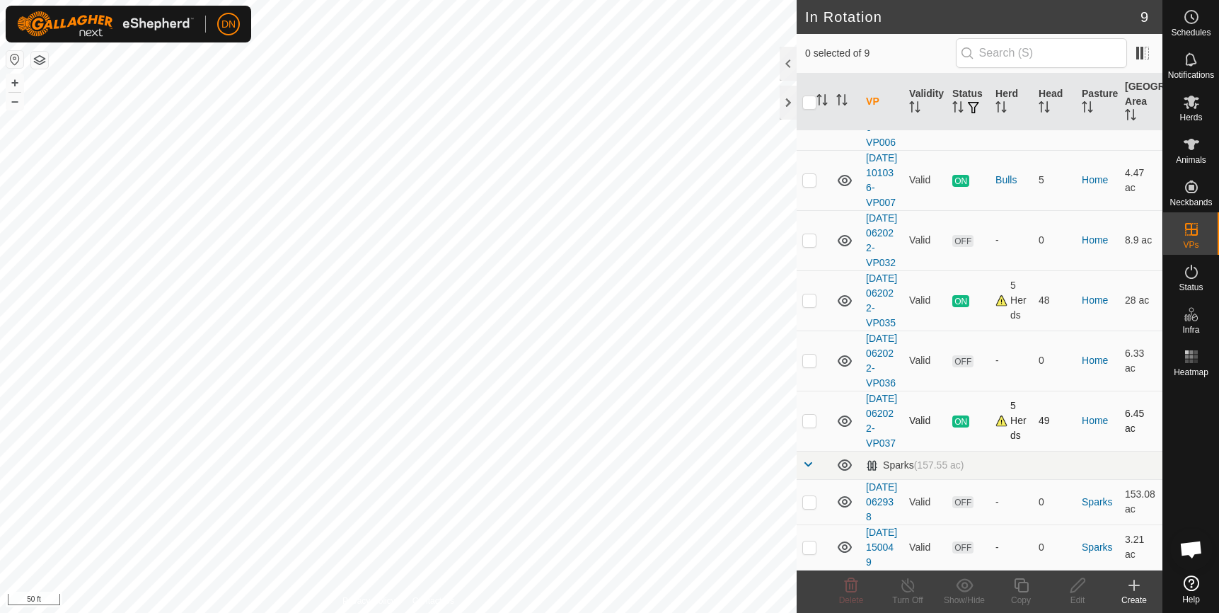
scroll to position [263, 0]
click at [814, 294] on p-checkbox at bounding box center [809, 299] width 14 height 11
checkbox input "false"
click at [808, 354] on p-checkbox at bounding box center [809, 359] width 14 height 11
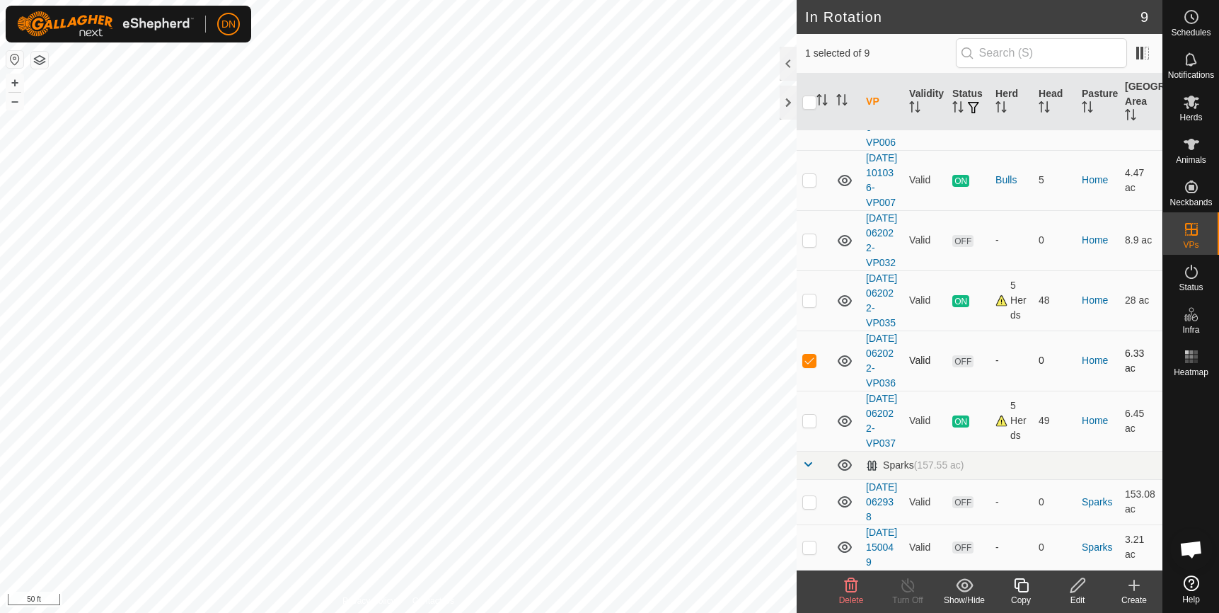
click at [808, 354] on p-checkbox at bounding box center [809, 359] width 14 height 11
checkbox input "false"
click at [807, 415] on p-checkbox at bounding box center [809, 420] width 14 height 11
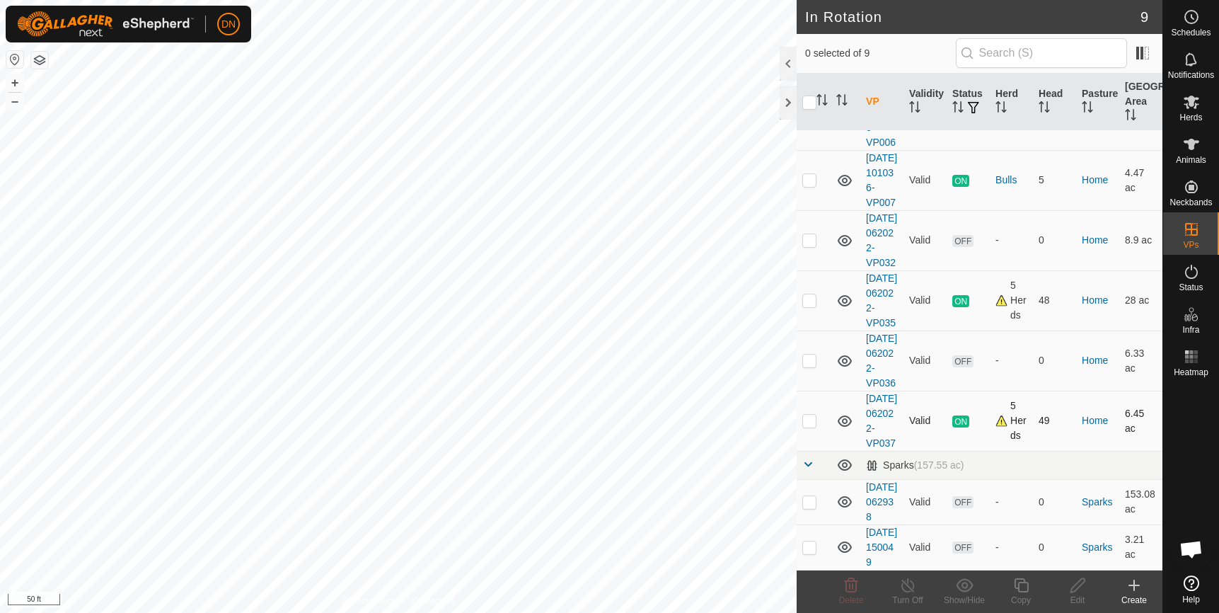
checkbox input "true"
